Goal: Information Seeking & Learning: Learn about a topic

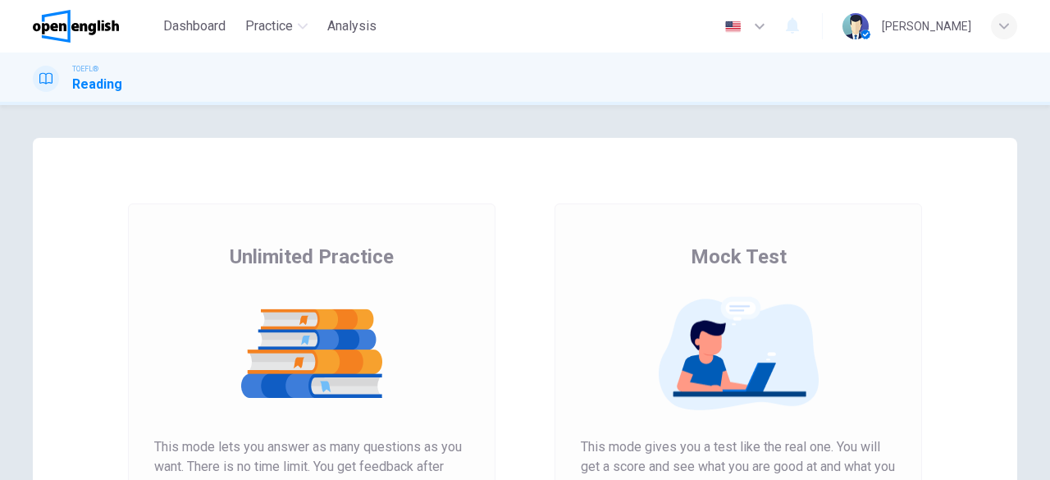
scroll to position [164, 0]
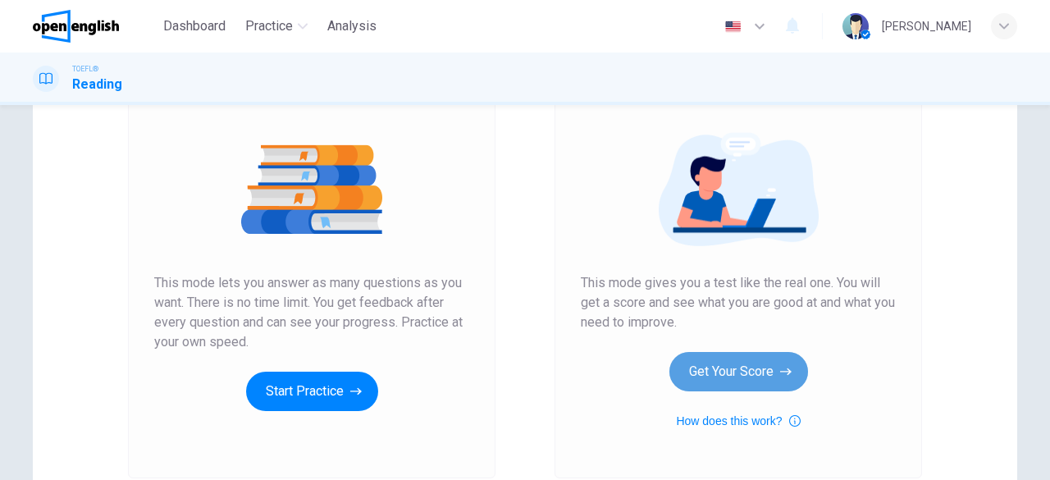
click at [720, 358] on button "Get Your Score" at bounding box center [738, 371] width 139 height 39
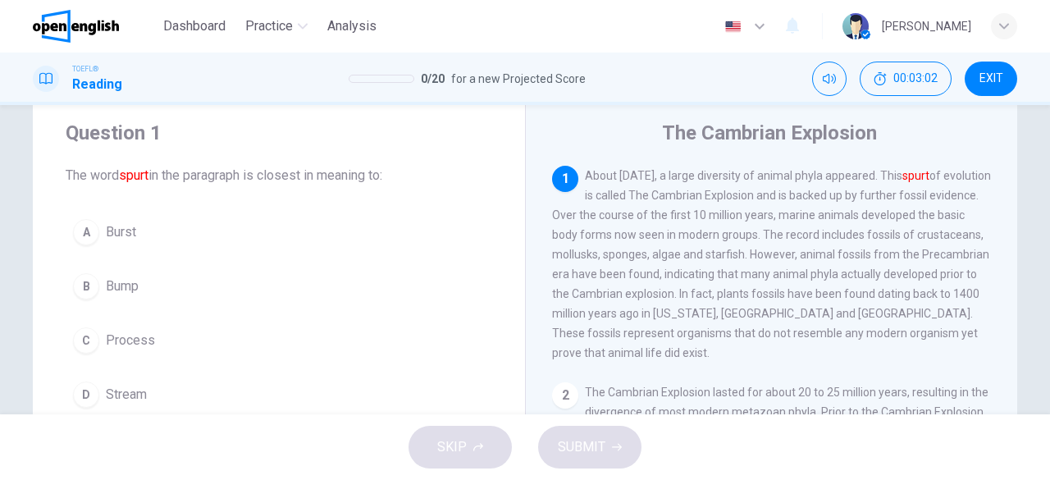
scroll to position [82, 0]
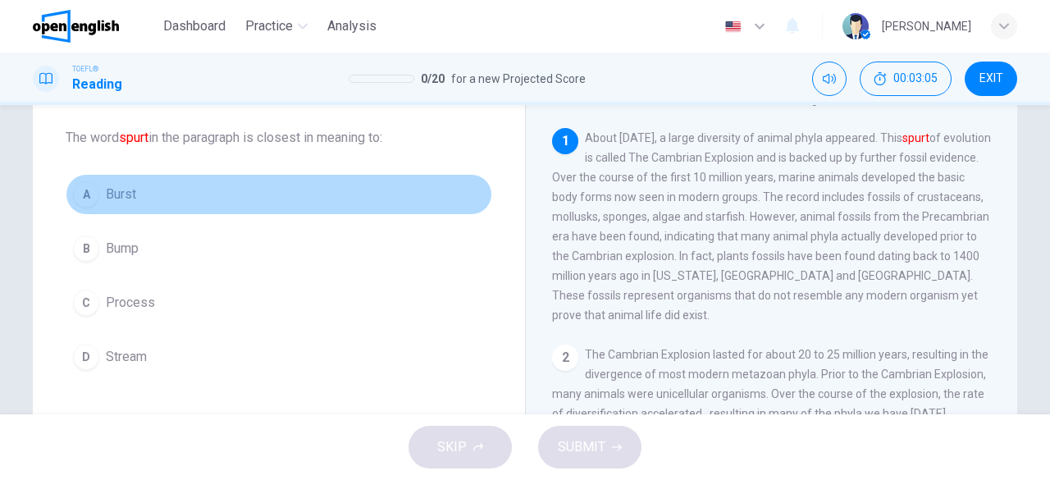
click at [157, 198] on button "A Burst" at bounding box center [279, 194] width 427 height 41
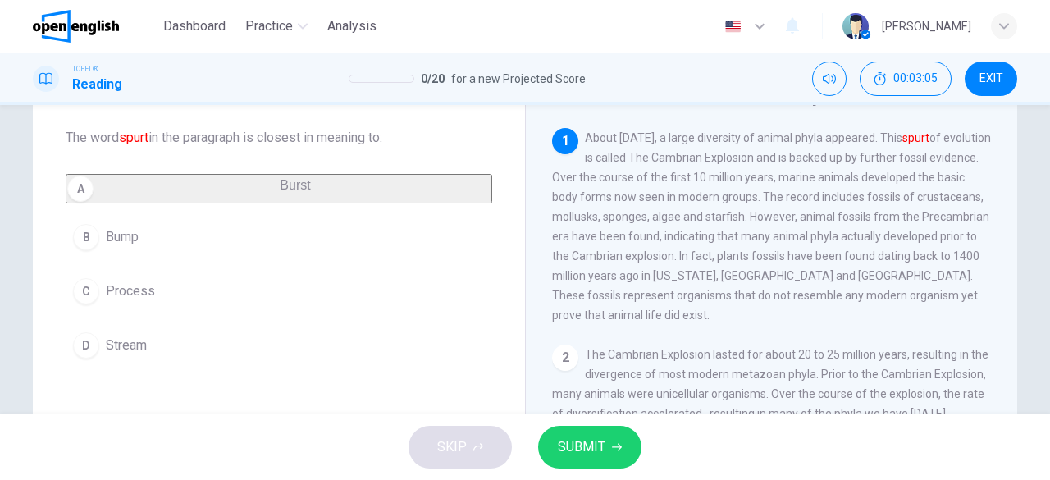
click at [153, 231] on button "B Bump" at bounding box center [279, 237] width 427 height 41
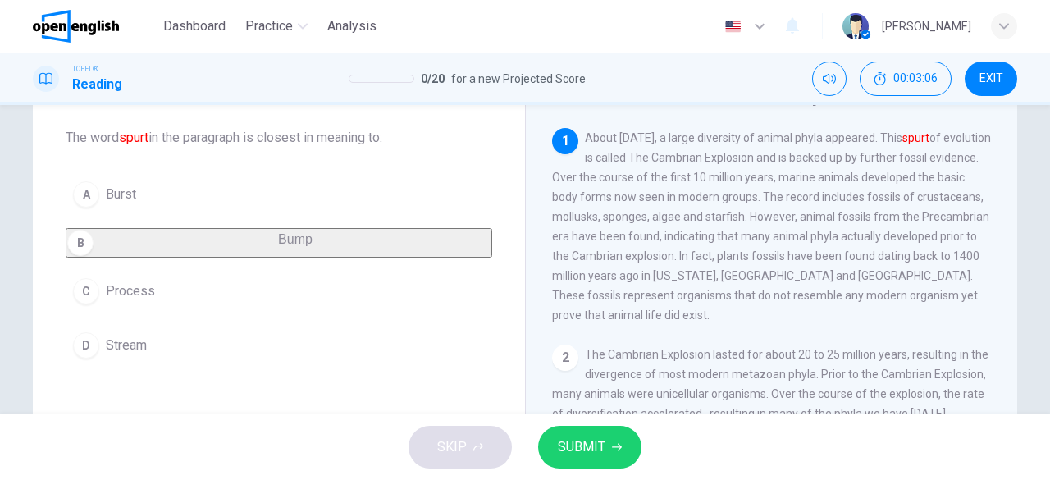
click at [185, 196] on button "A Burst" at bounding box center [279, 194] width 427 height 41
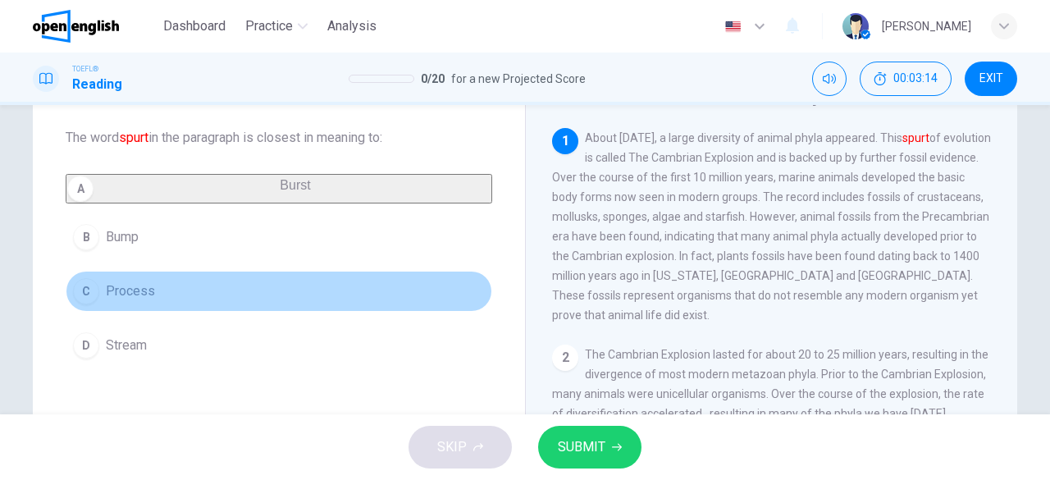
click at [244, 293] on button "C Process" at bounding box center [279, 291] width 427 height 41
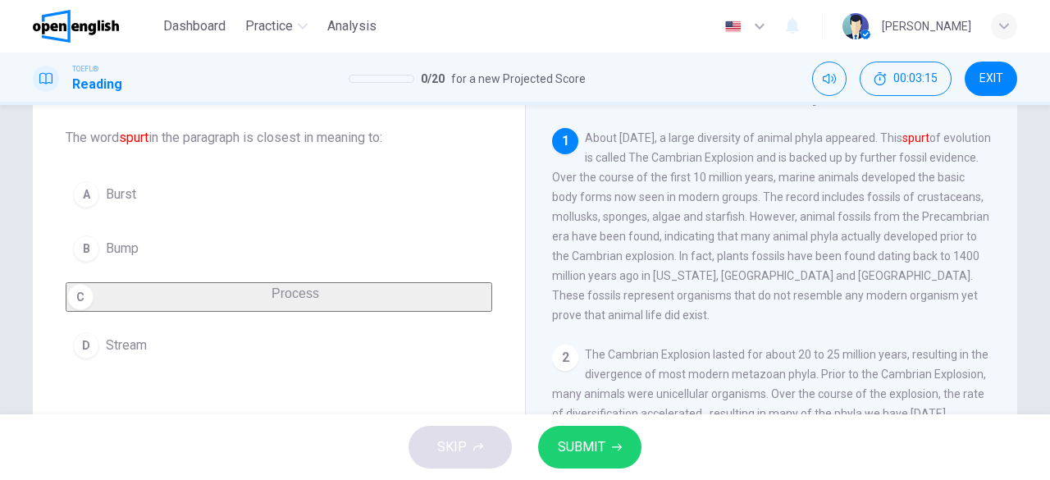
click at [564, 426] on button "SUBMIT" at bounding box center [589, 447] width 103 height 43
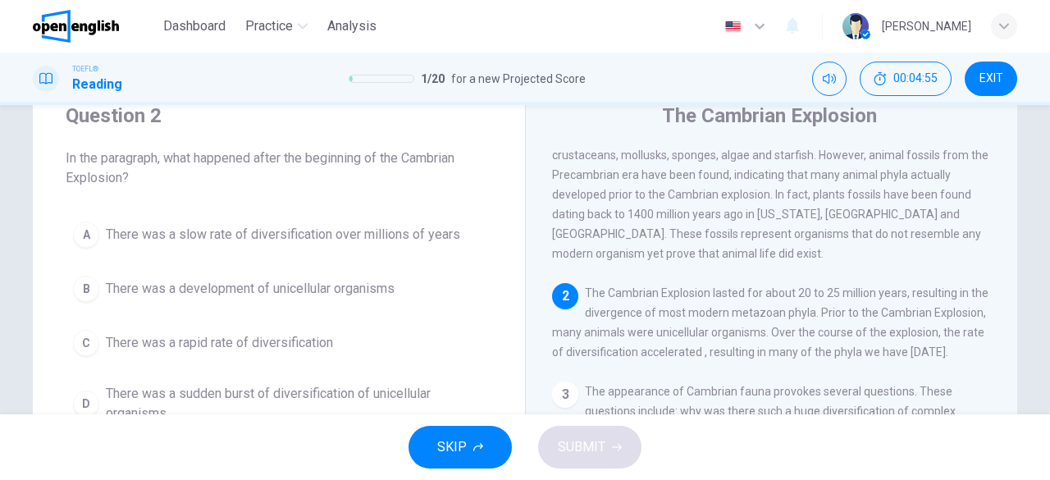
scroll to position [144, 0]
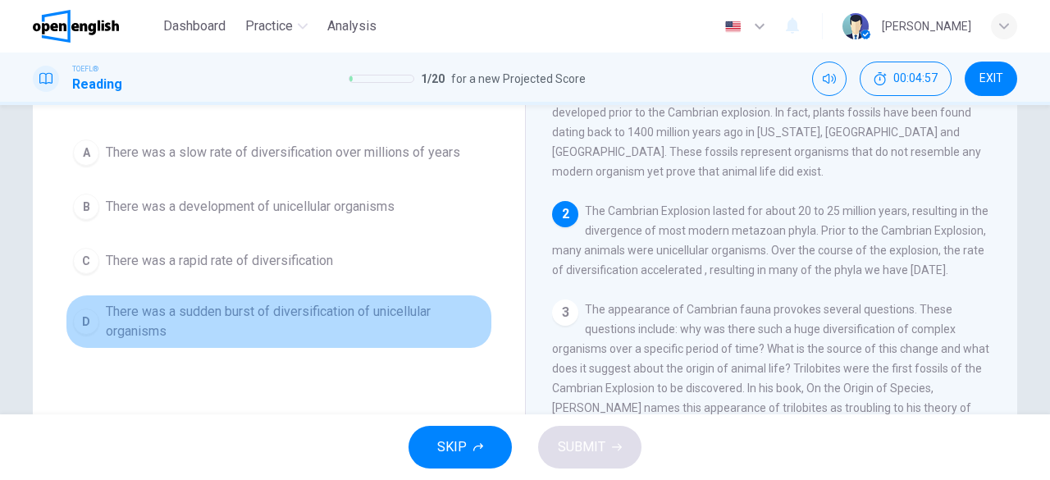
click at [361, 317] on span "There was a sudden burst of diversification of unicellular organisms" at bounding box center [295, 321] width 379 height 39
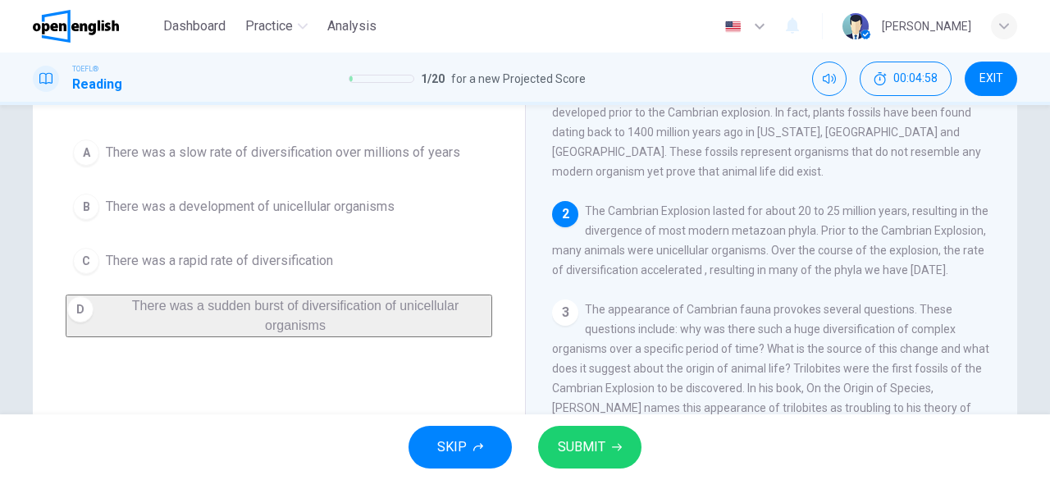
click at [595, 441] on span "SUBMIT" at bounding box center [582, 447] width 48 height 23
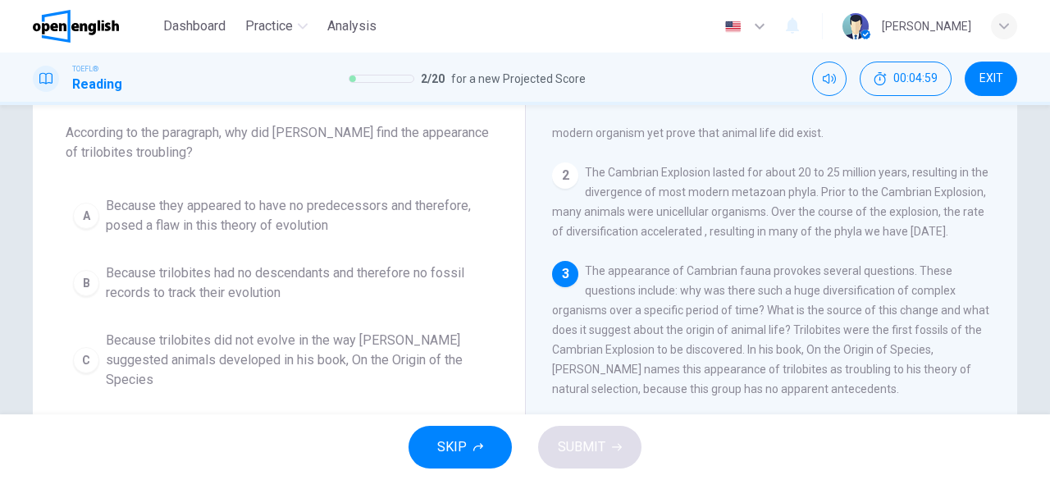
scroll to position [62, 0]
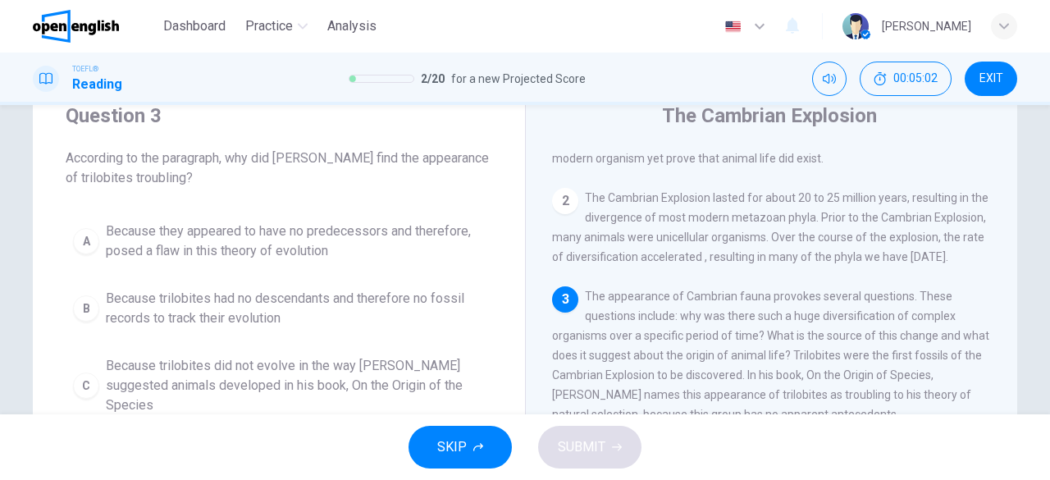
click at [991, 19] on div "[PERSON_NAME]" at bounding box center [929, 26] width 175 height 26
click at [529, 479] on div at bounding box center [525, 480] width 1050 height 0
click at [996, 66] on button "EXIT" at bounding box center [991, 79] width 52 height 34
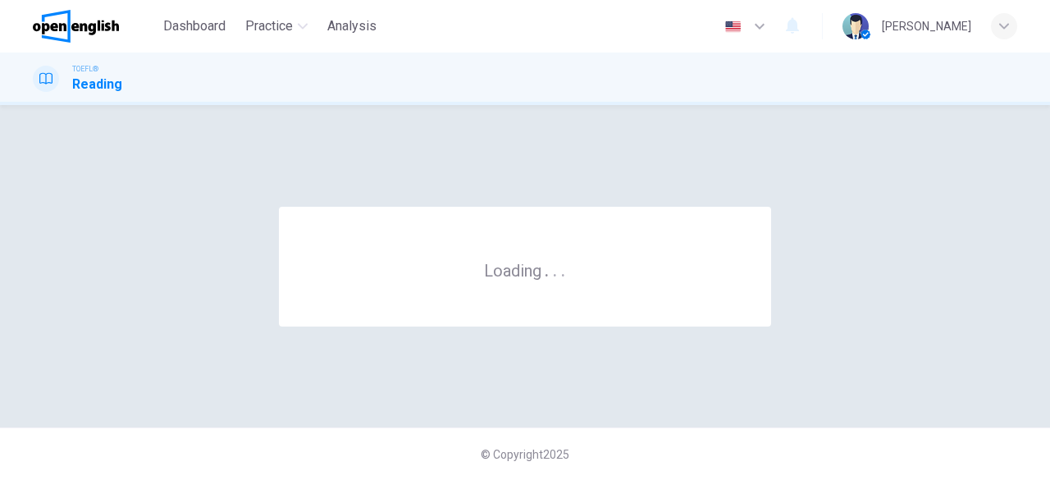
scroll to position [0, 0]
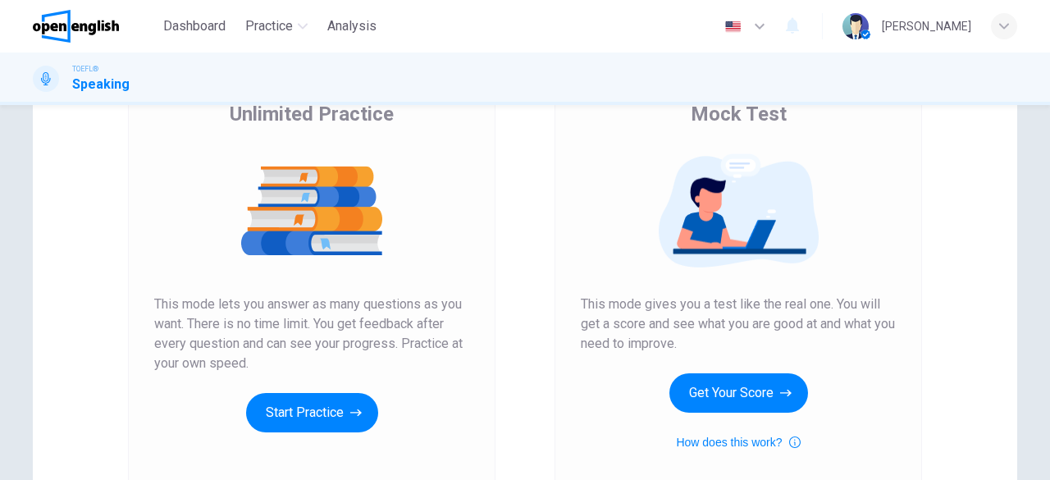
scroll to position [246, 0]
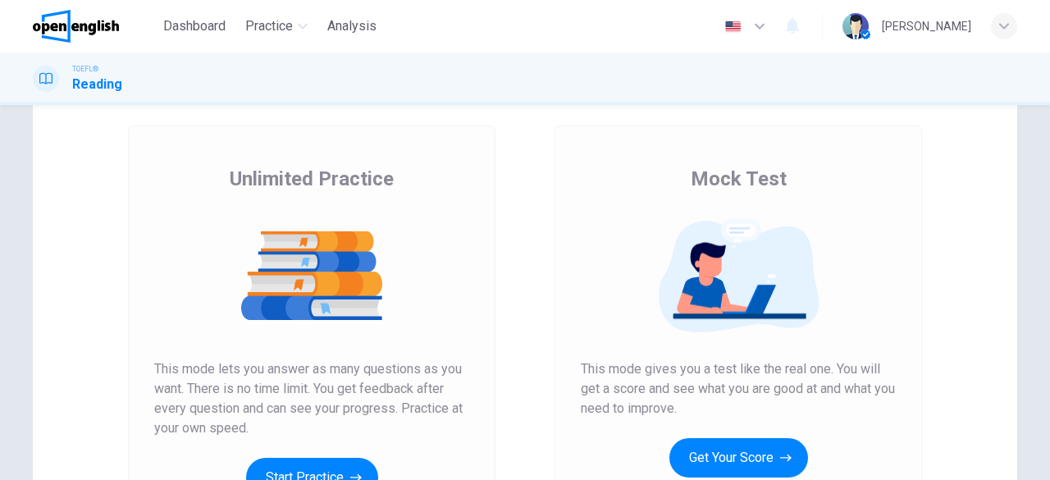
scroll to position [164, 0]
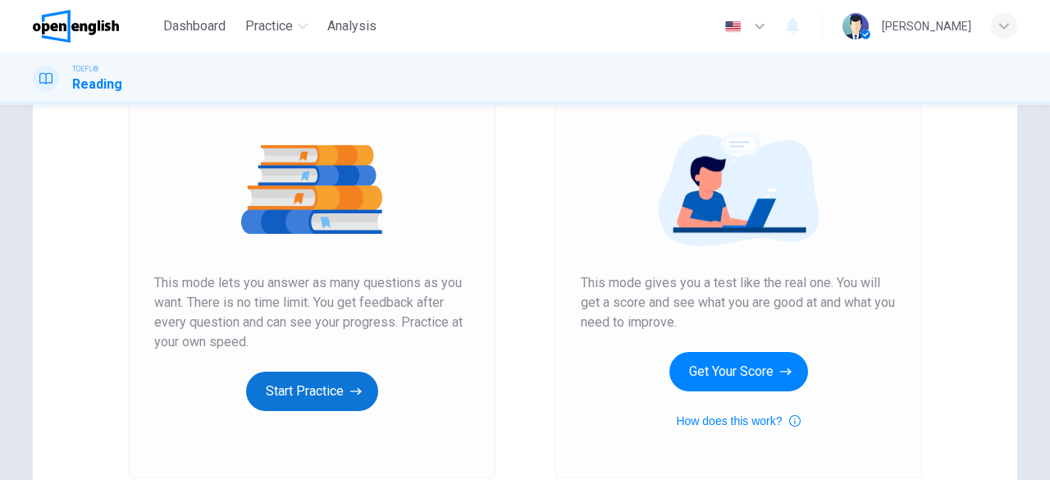
click at [344, 374] on button "Start Practice" at bounding box center [312, 391] width 132 height 39
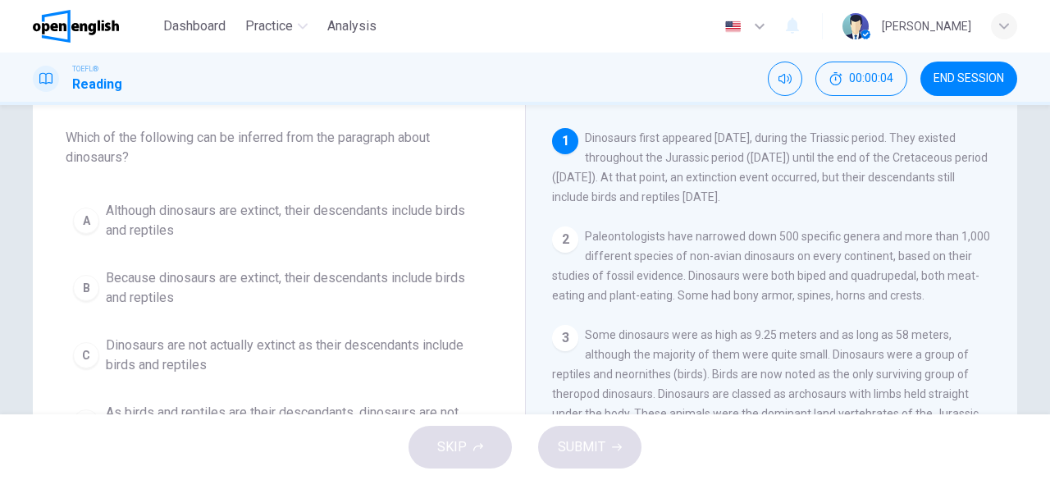
scroll to position [0, 0]
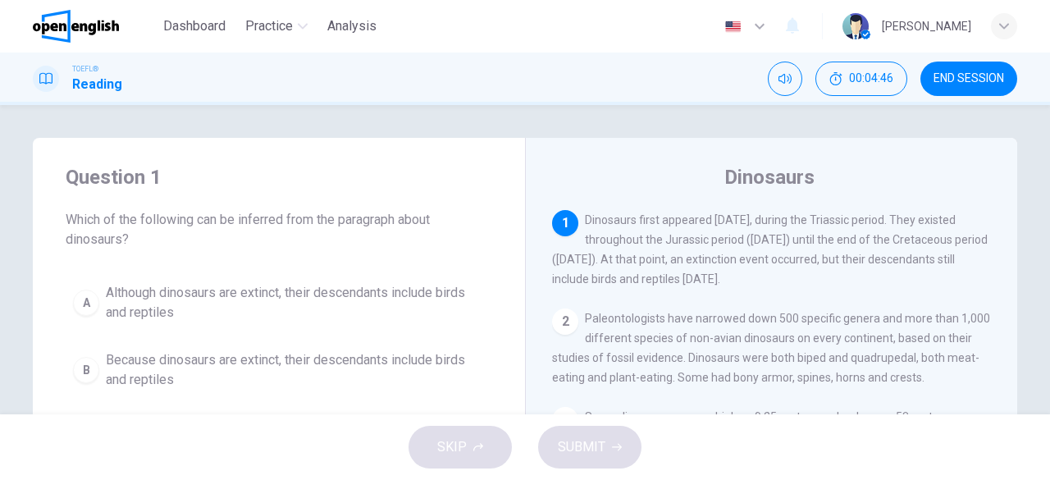
drag, startPoint x: 948, startPoint y: 74, endPoint x: 650, endPoint y: 94, distance: 298.4
click at [948, 74] on span "END SESSION" at bounding box center [968, 78] width 71 height 13
click at [90, 35] on img at bounding box center [76, 26] width 86 height 33
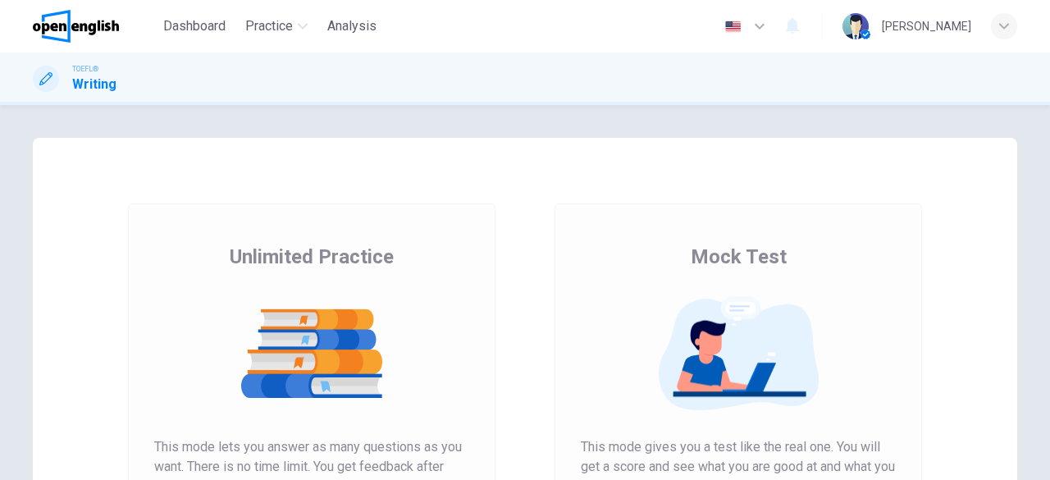
scroll to position [164, 0]
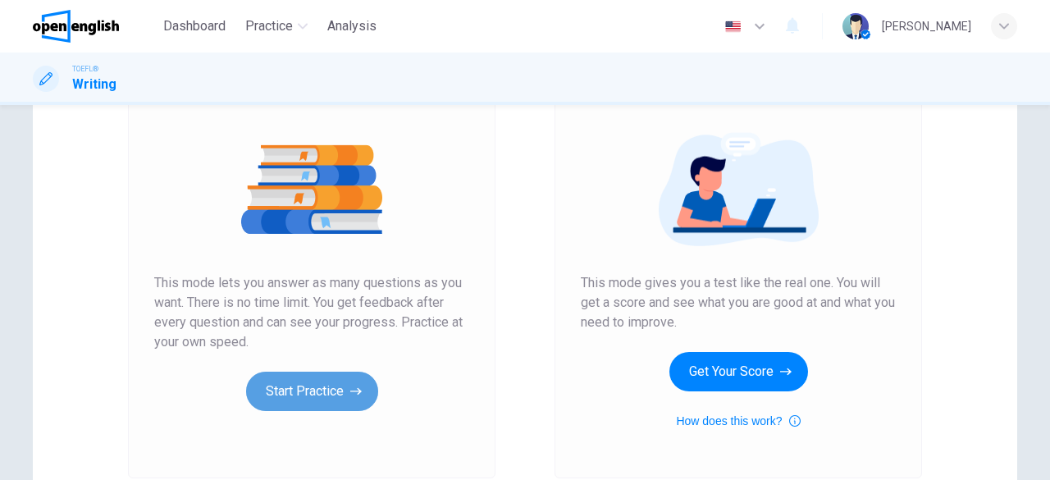
click at [344, 372] on button "Start Practice" at bounding box center [312, 391] width 132 height 39
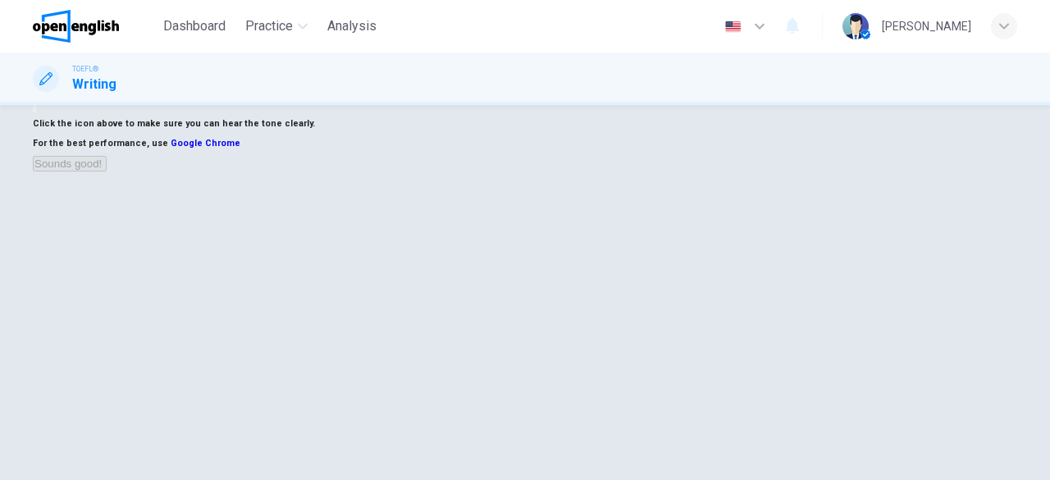
scroll to position [82, 0]
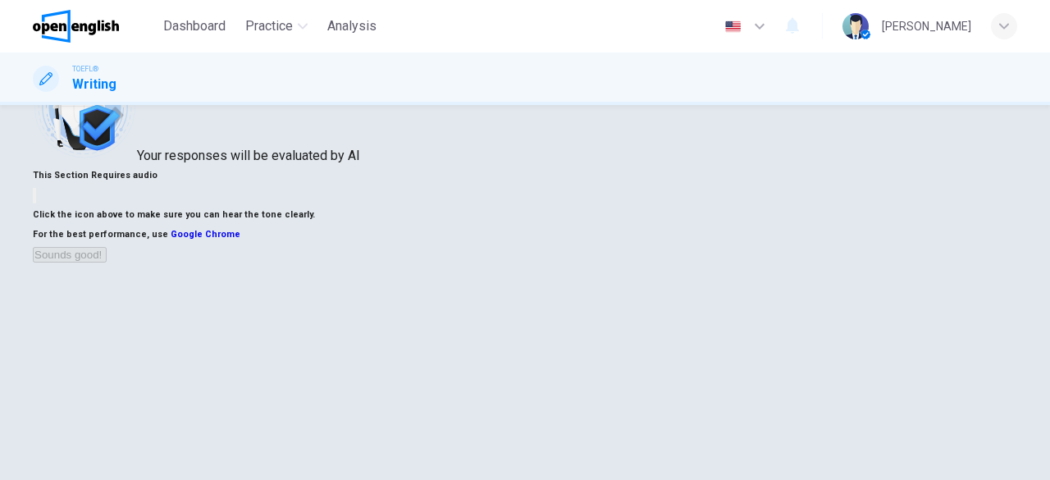
click at [98, 11] on img at bounding box center [76, 26] width 86 height 33
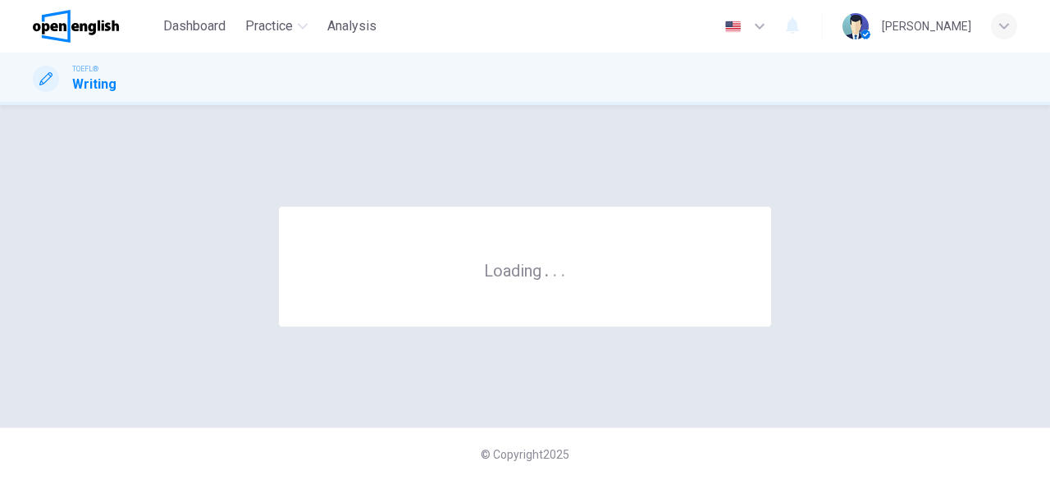
scroll to position [0, 0]
